Goal: Information Seeking & Learning: Learn about a topic

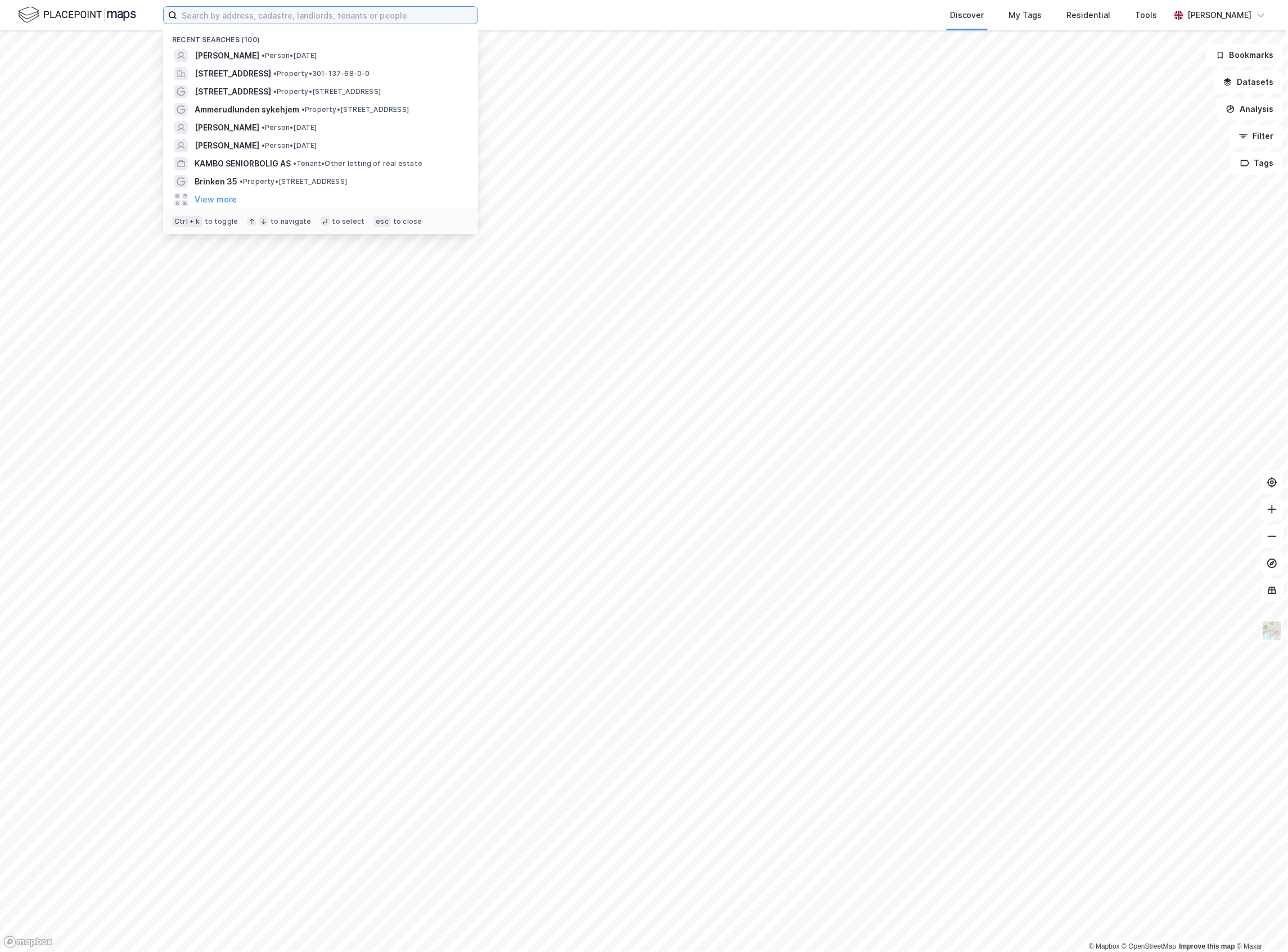
click at [196, 23] on input at bounding box center [327, 15] width 300 height 17
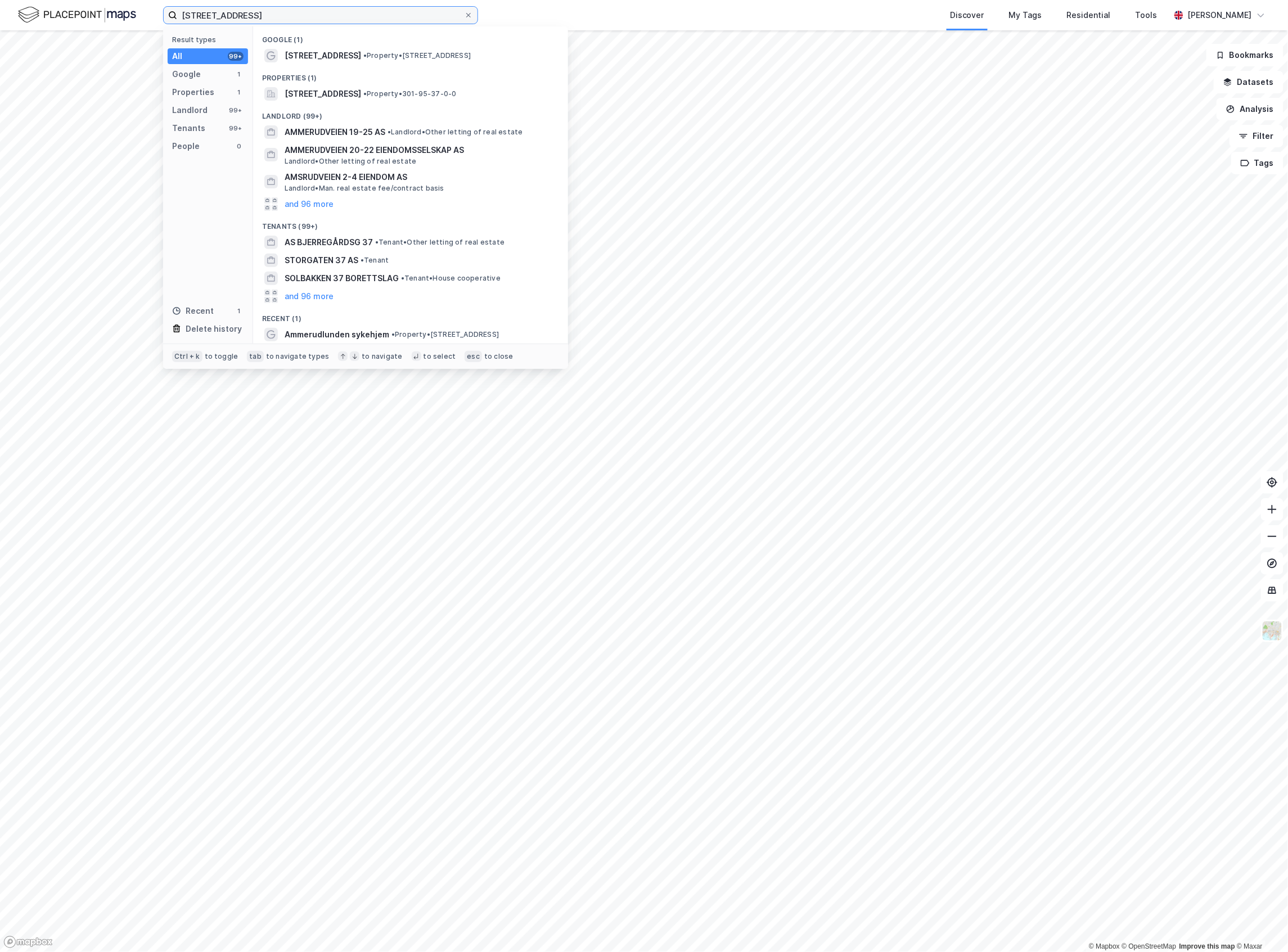
type input "[STREET_ADDRESS]"
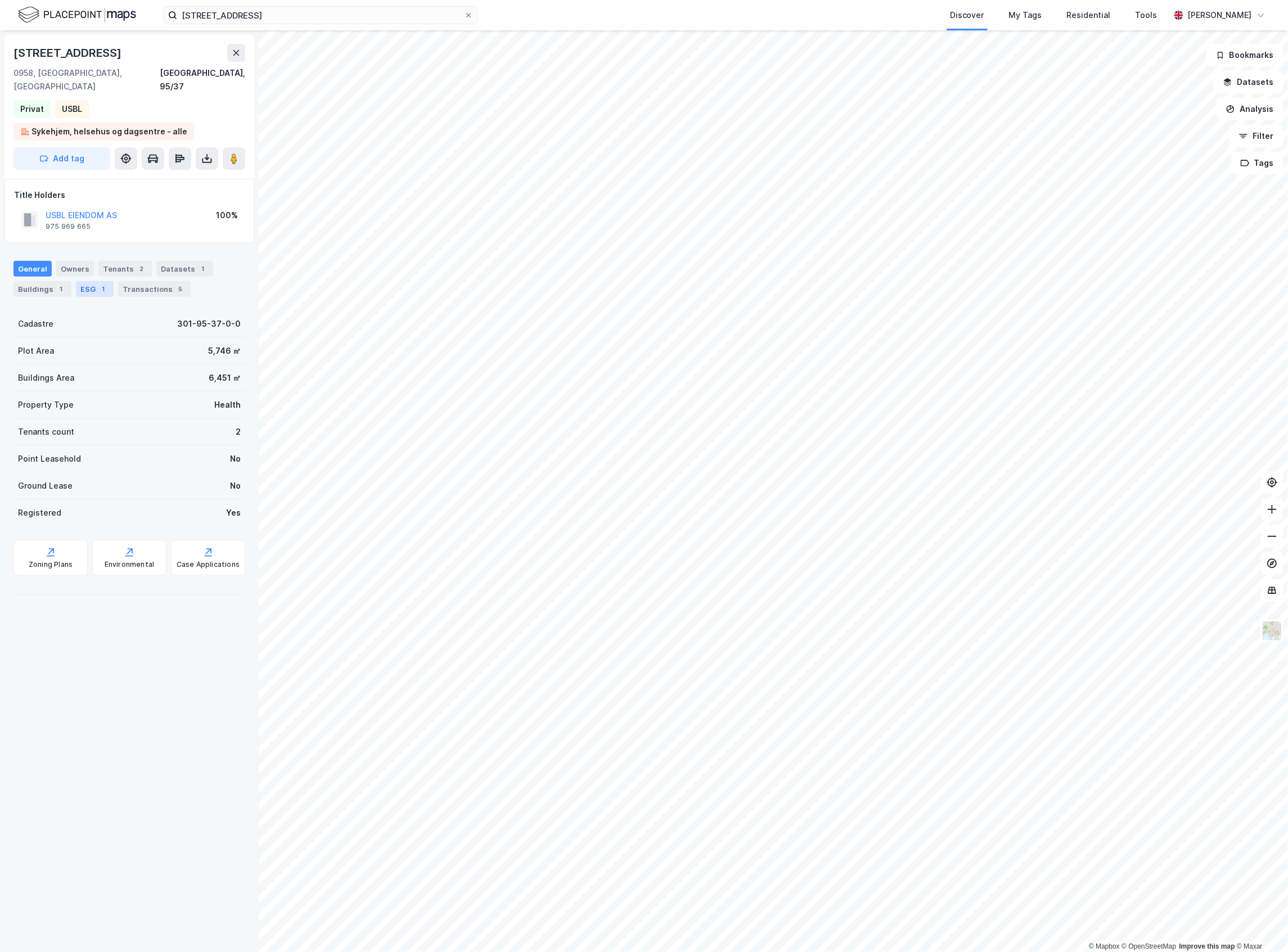
click at [82, 281] on div "ESG 1" at bounding box center [94, 289] width 37 height 16
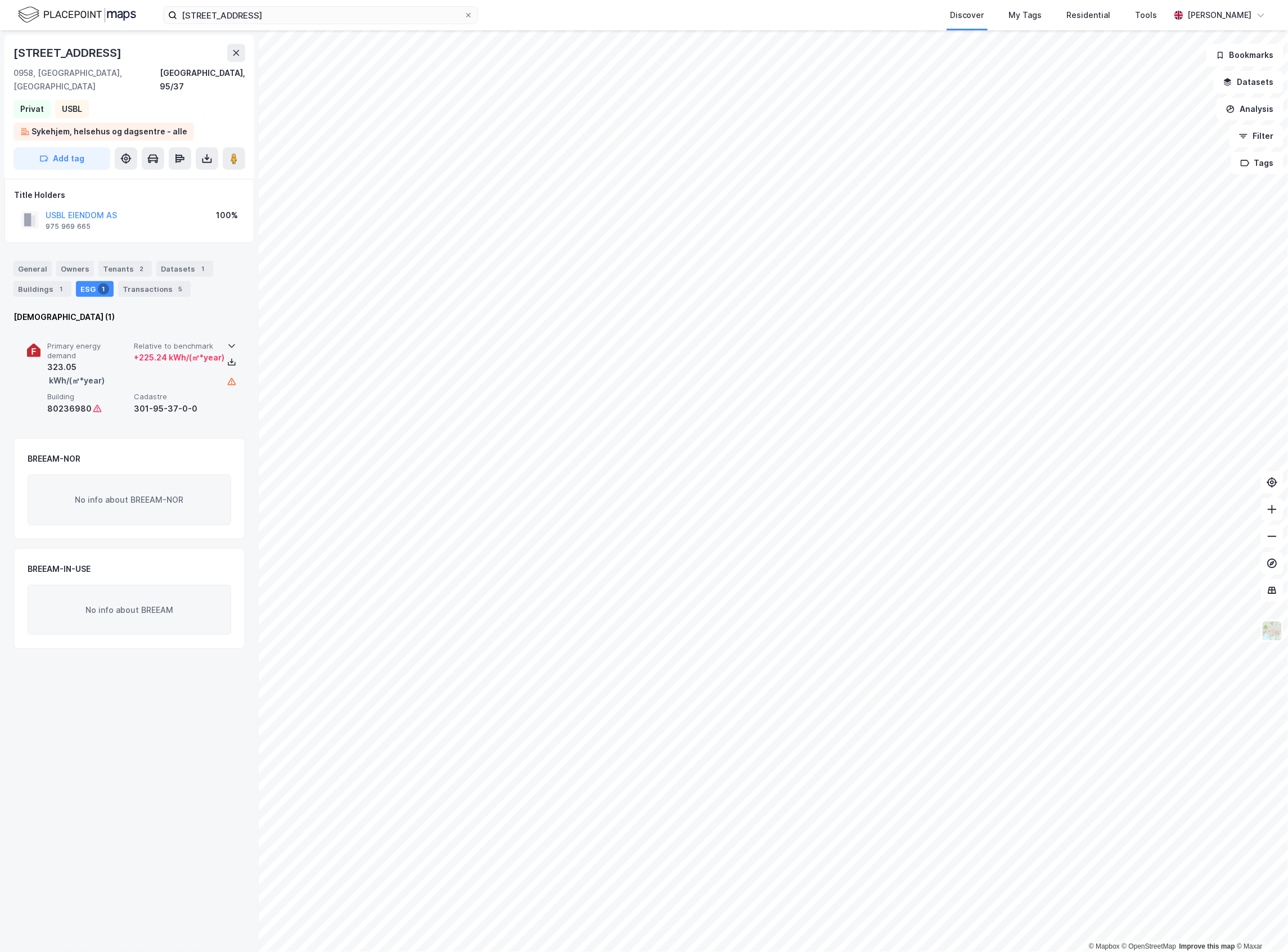
click at [102, 361] on div "323.05 kWh/(㎡*year)" at bounding box center [88, 374] width 82 height 27
